Goal: Task Accomplishment & Management: Use online tool/utility

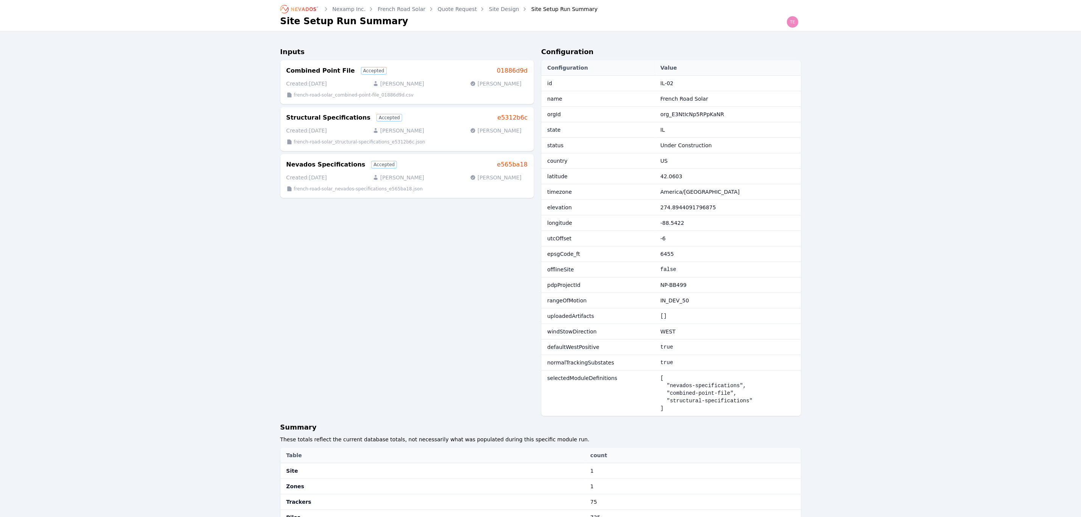
click at [478, 7] on div "Site Design" at bounding box center [498, 9] width 41 height 8
click at [489, 7] on link "Site Design" at bounding box center [504, 9] width 30 height 8
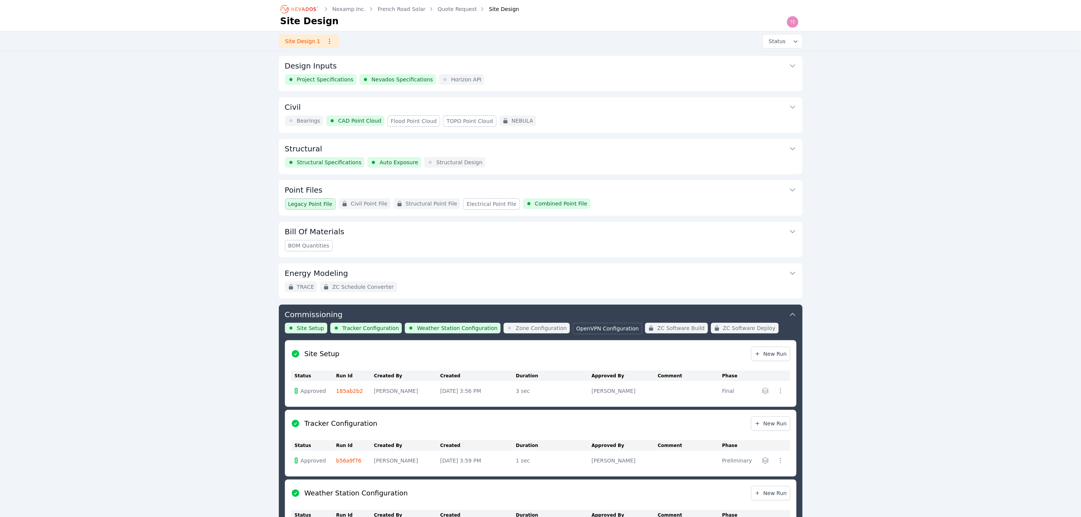
click at [543, 76] on div "Design Inputs Project Specifications Nevados Specifications Horizon API" at bounding box center [541, 73] width 524 height 35
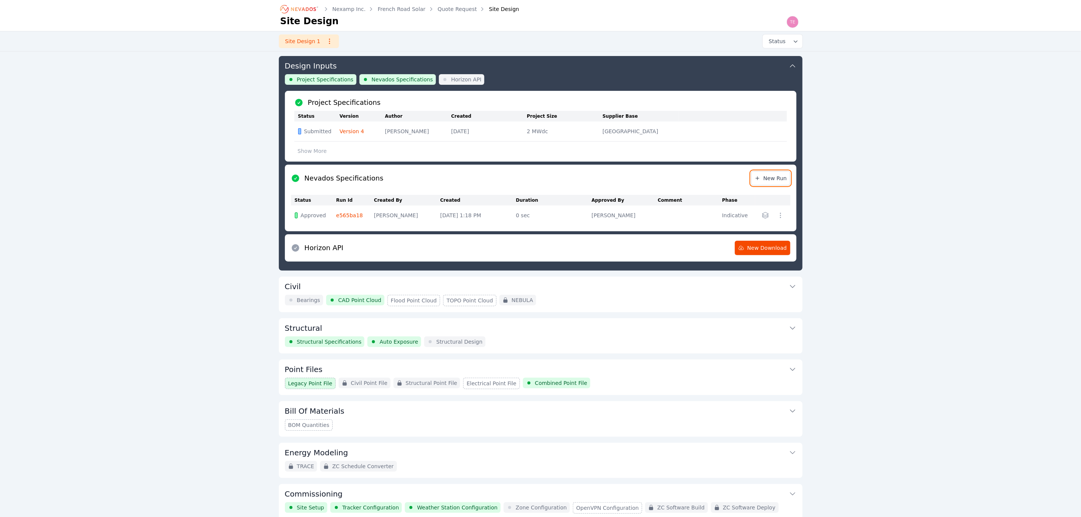
click at [761, 181] on icon at bounding box center [758, 178] width 6 height 6
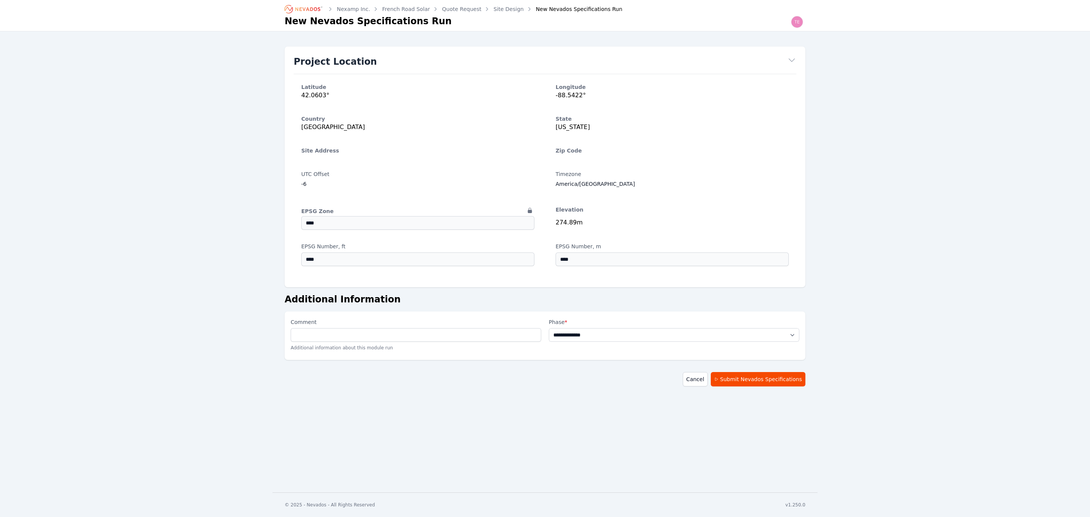
click at [510, 5] on ol "Nexamp Inc. French Road Solar Quote Request Site Design New Nevados Specificati…" at bounding box center [454, 9] width 338 height 12
click at [507, 7] on link "Site Design" at bounding box center [508, 9] width 30 height 8
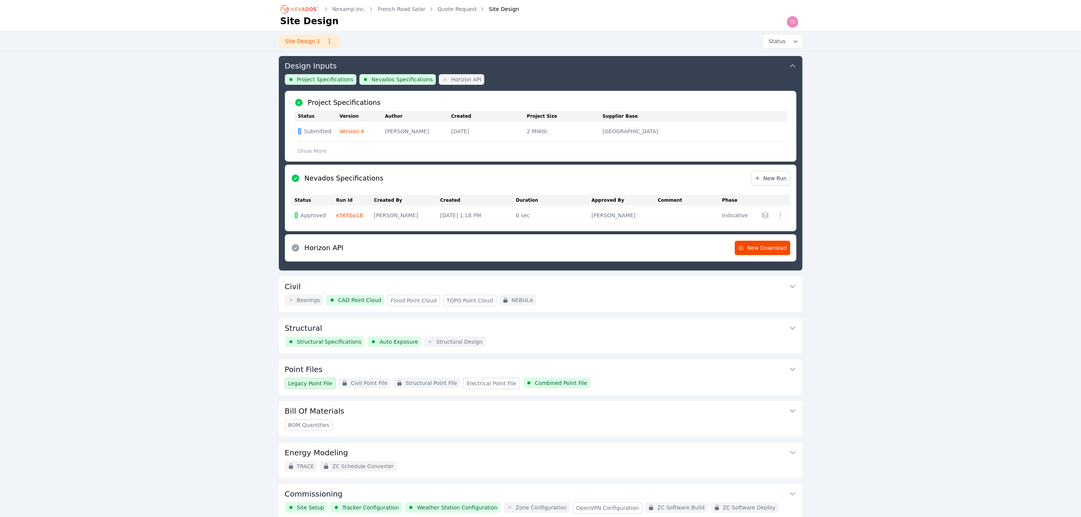
click at [570, 76] on div "Design Inputs Project Specifications Nevados Specifications Horizon API Project…" at bounding box center [541, 163] width 524 height 215
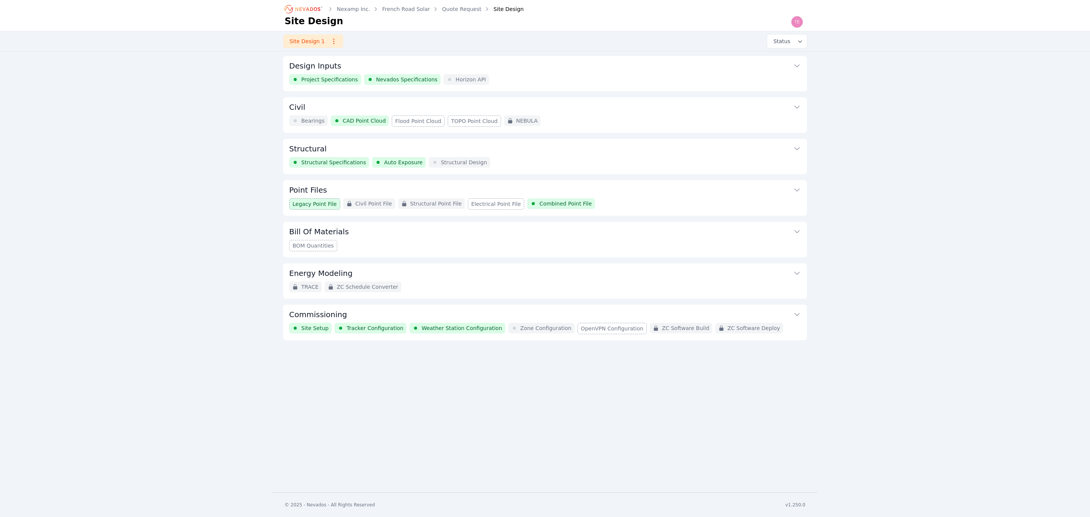
click at [902, 355] on div "Nexamp Inc. French Road Solar Quote Request Site Design Site Design Site Design…" at bounding box center [545, 246] width 1090 height 492
click at [303, 9] on icon "Breadcrumb" at bounding box center [307, 9] width 25 height 4
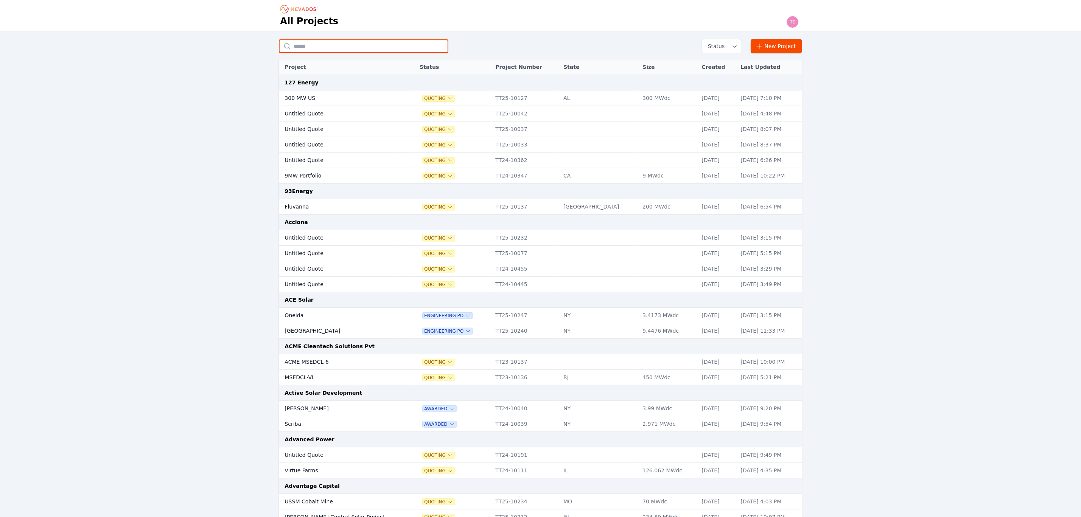
click at [343, 47] on input "text" at bounding box center [364, 46] width 170 height 14
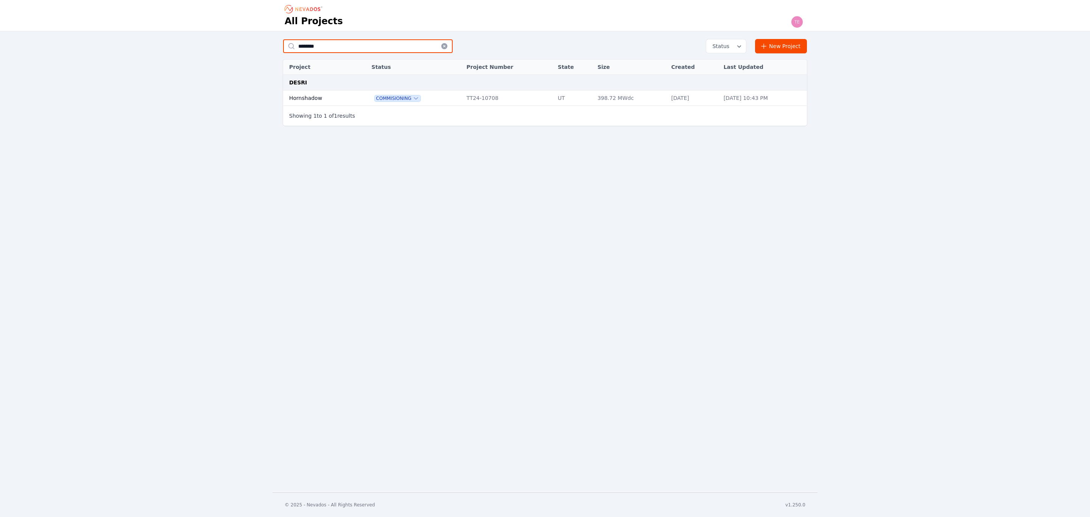
type input "********"
click at [341, 98] on td "Hornshadow" at bounding box center [319, 98] width 72 height 16
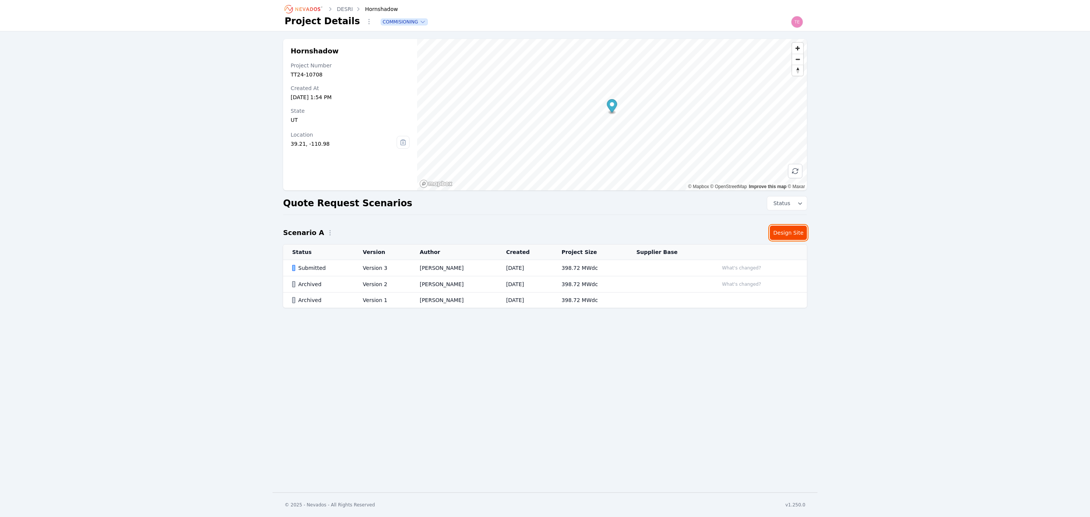
click at [783, 229] on link "Design Site" at bounding box center [788, 233] width 37 height 14
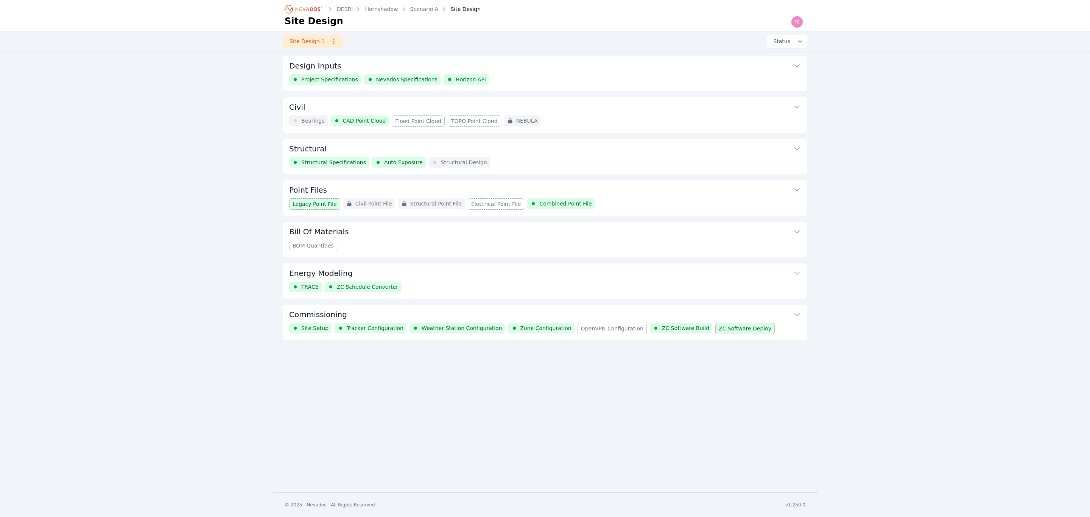
click at [510, 312] on button "Commissioning" at bounding box center [545, 314] width 512 height 18
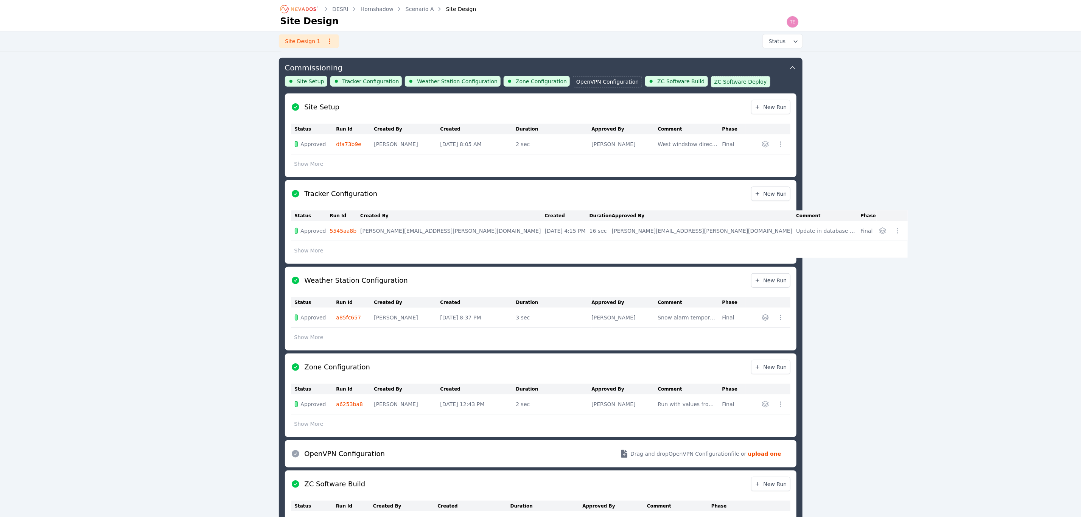
scroll to position [248, 0]
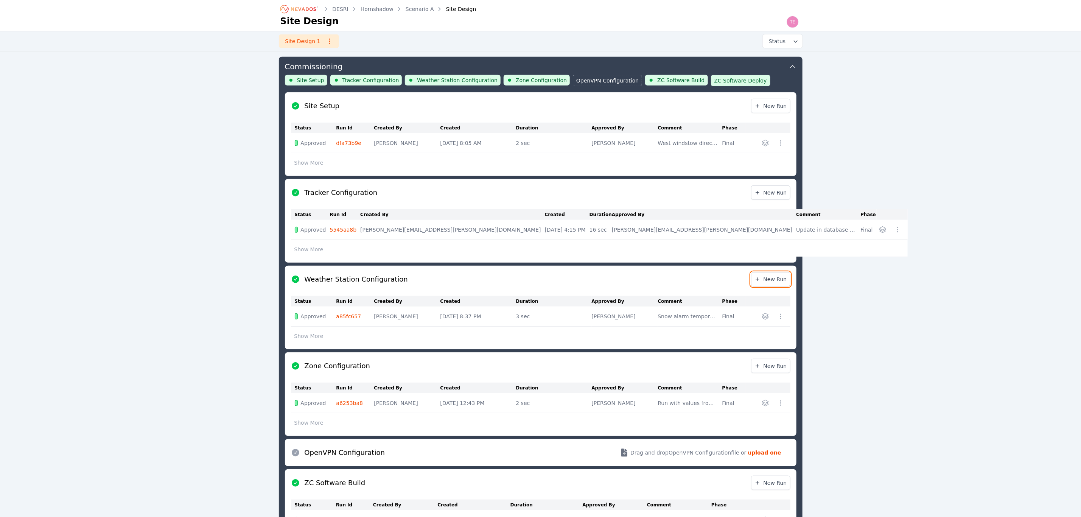
click at [769, 280] on span "New Run" at bounding box center [771, 279] width 33 height 8
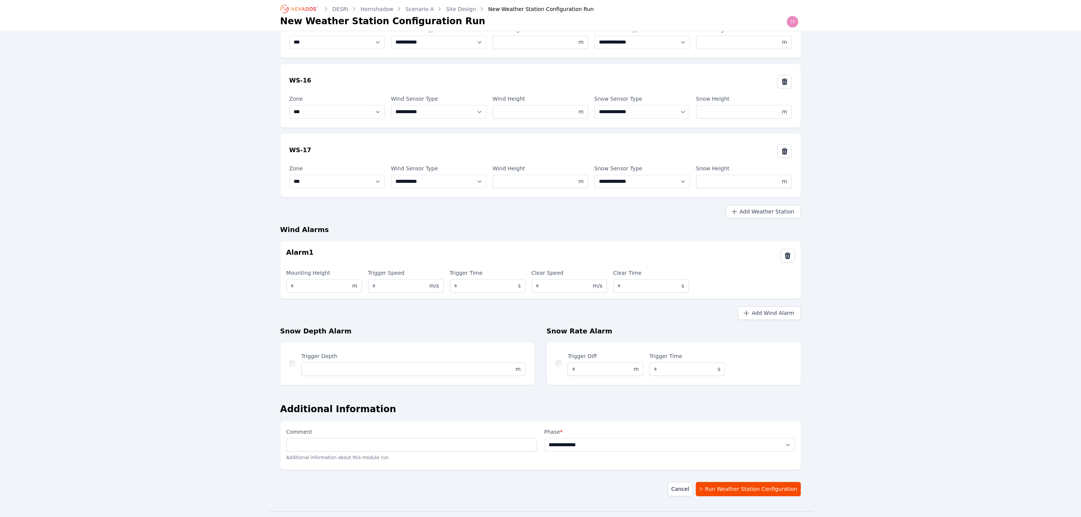
scroll to position [1063, 0]
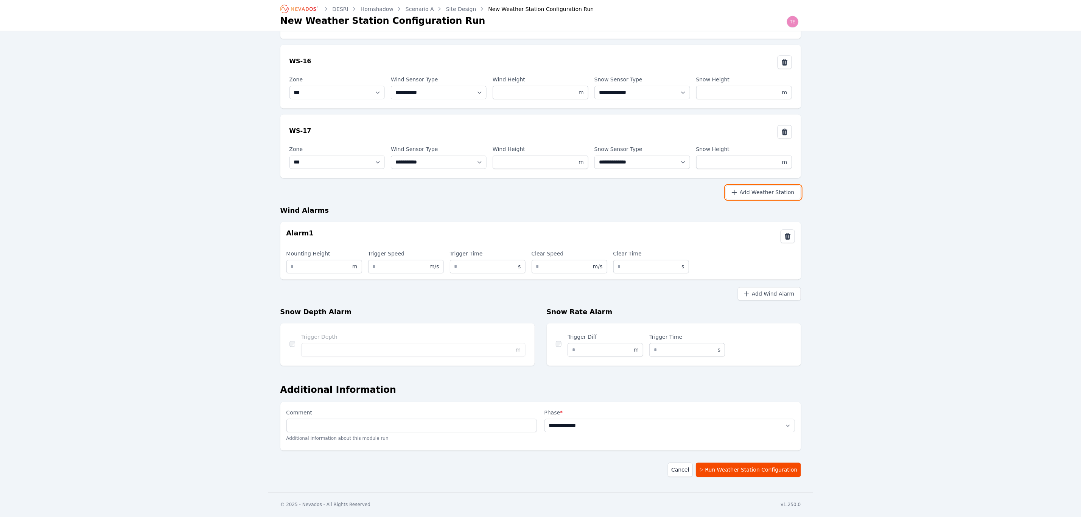
click at [772, 193] on button "Add Weather Station" at bounding box center [763, 193] width 75 height 14
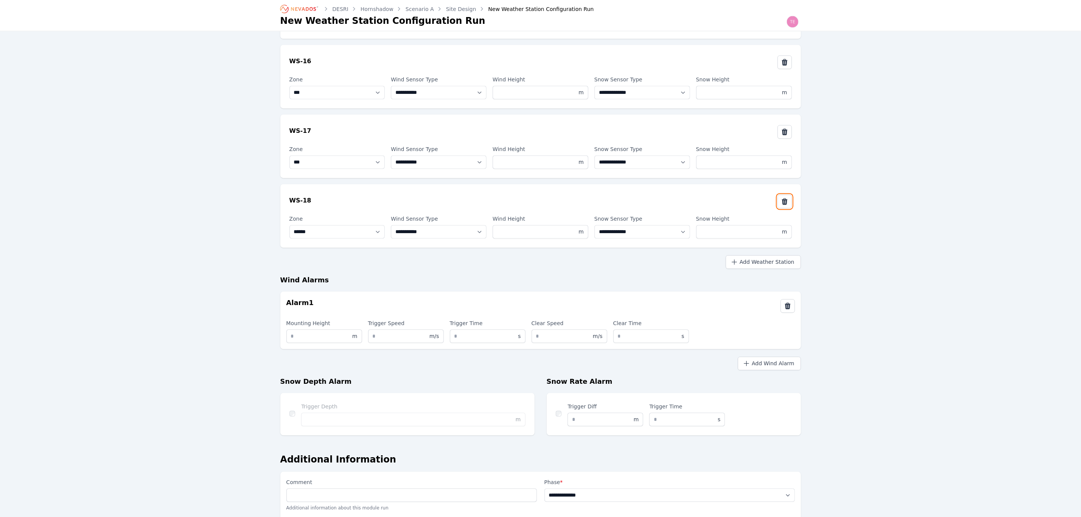
click at [785, 201] on icon at bounding box center [785, 201] width 6 height 6
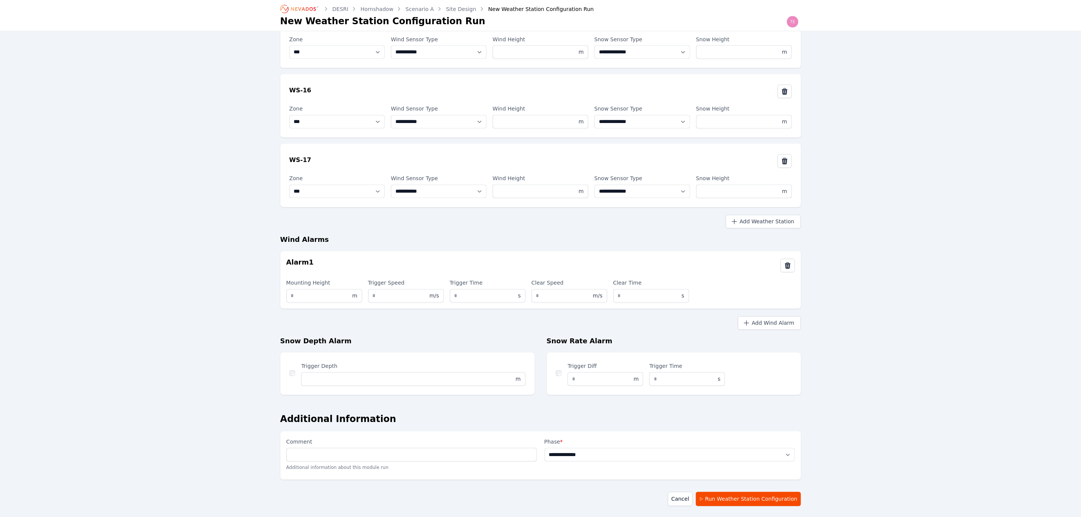
scroll to position [1063, 0]
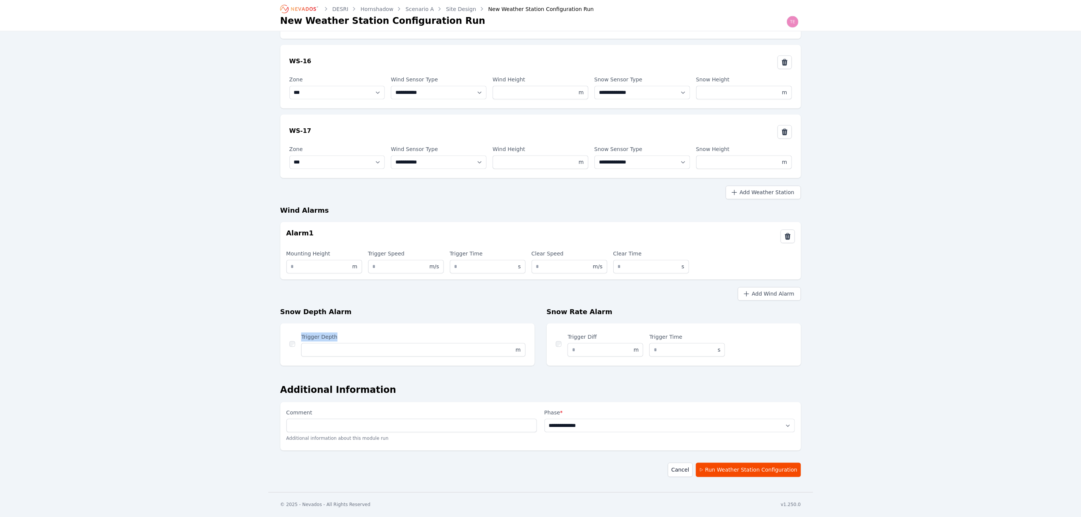
drag, startPoint x: 339, startPoint y: 335, endPoint x: 298, endPoint y: 335, distance: 40.9
click at [298, 335] on div "Trigger Depth *** m" at bounding box center [407, 345] width 254 height 42
